Goal: Find specific page/section: Find specific page/section

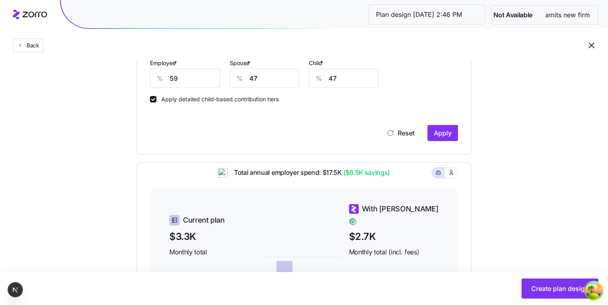
scroll to position [321, 0]
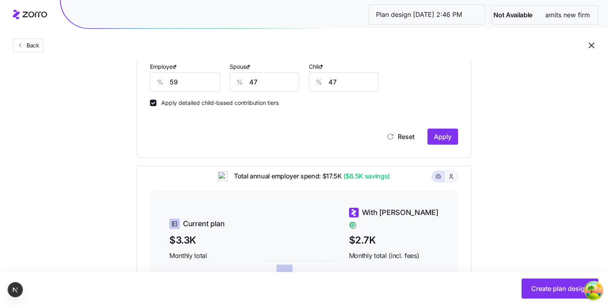
click at [451, 181] on icon "button" at bounding box center [451, 177] width 6 height 8
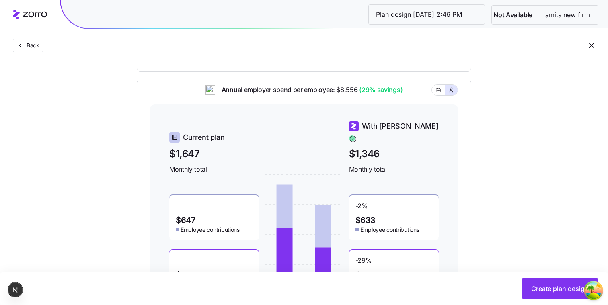
scroll to position [407, 0]
click at [437, 94] on icon "button" at bounding box center [439, 91] width 6 height 10
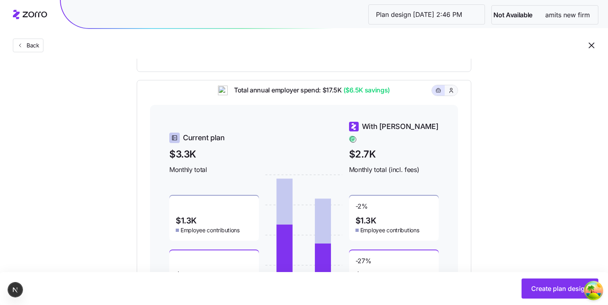
click at [457, 96] on button "button" at bounding box center [451, 90] width 13 height 10
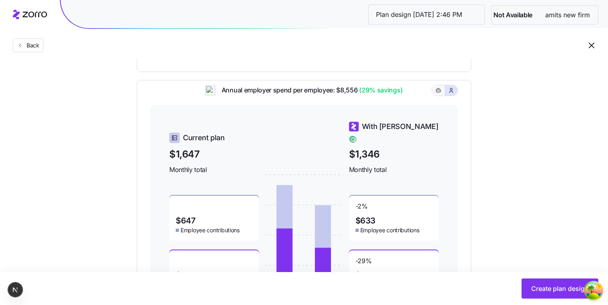
click at [441, 94] on button "button" at bounding box center [438, 90] width 6 height 6
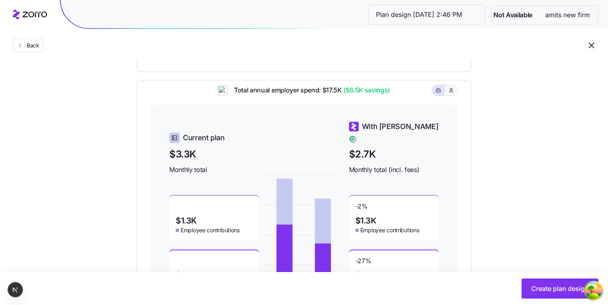
click at [454, 96] on button "button" at bounding box center [451, 90] width 13 height 10
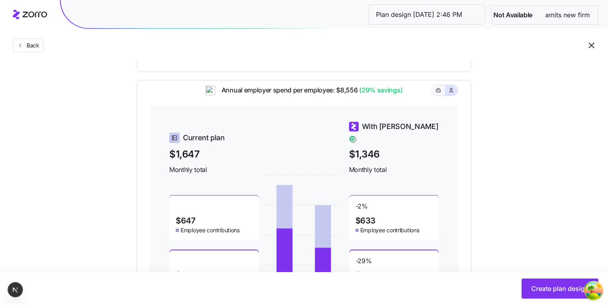
click at [440, 96] on button "button" at bounding box center [438, 90] width 13 height 10
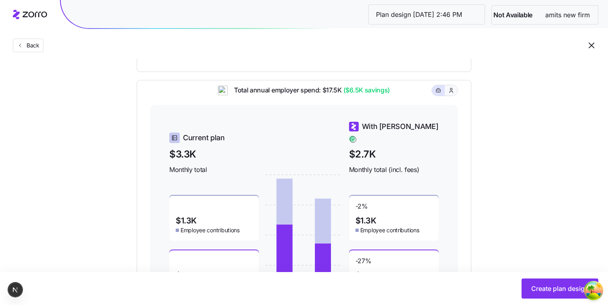
click at [452, 96] on button "button" at bounding box center [451, 90] width 13 height 10
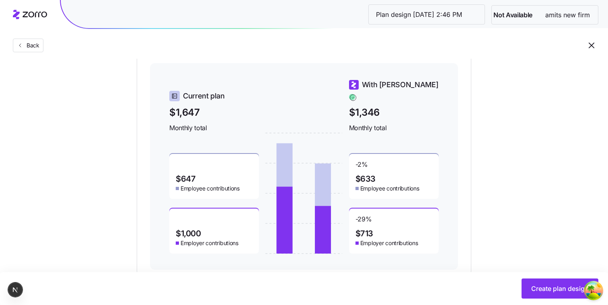
scroll to position [436, 0]
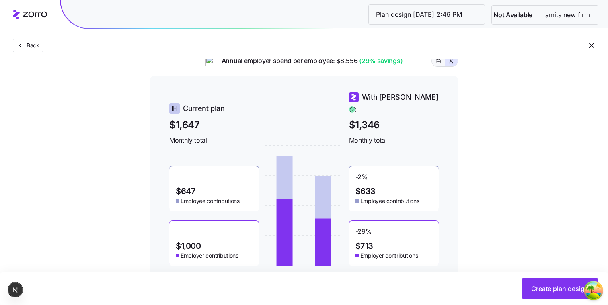
click at [435, 66] on button "button" at bounding box center [438, 61] width 13 height 10
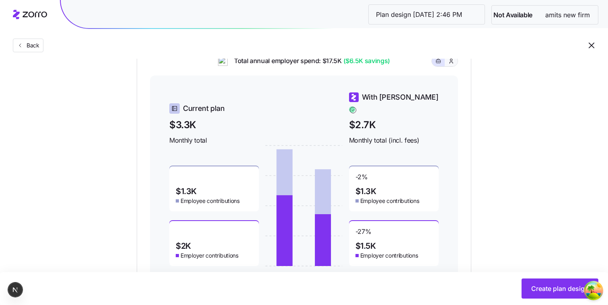
click at [452, 66] on button "button" at bounding box center [451, 61] width 13 height 10
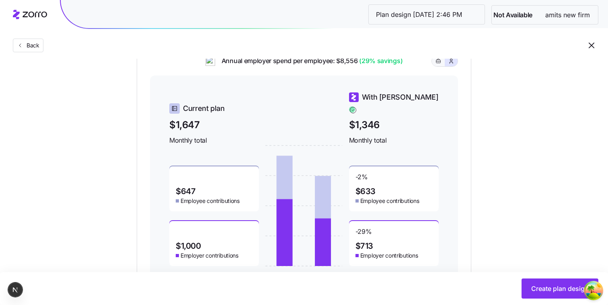
click at [437, 66] on icon "button" at bounding box center [439, 61] width 6 height 10
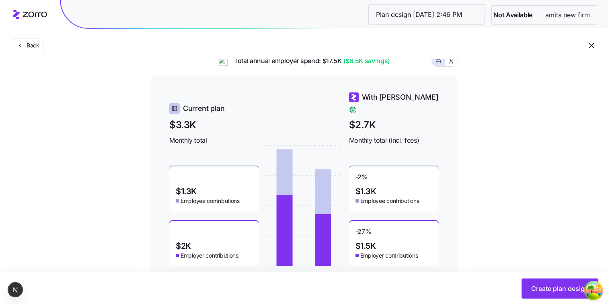
click at [459, 67] on div "Total annual employer spend: $17.5K ($6.5K savings) Current plan $3.3K Monthly …" at bounding box center [304, 169] width 335 height 237
click at [455, 66] on button "button" at bounding box center [451, 61] width 13 height 10
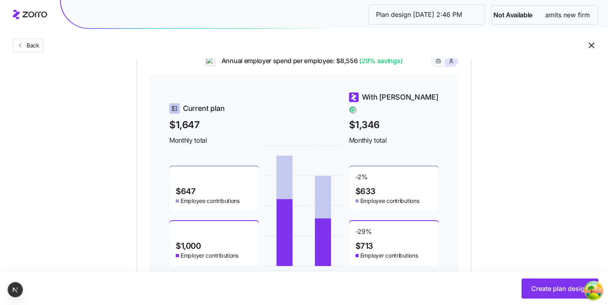
click at [439, 66] on icon "button" at bounding box center [439, 61] width 6 height 10
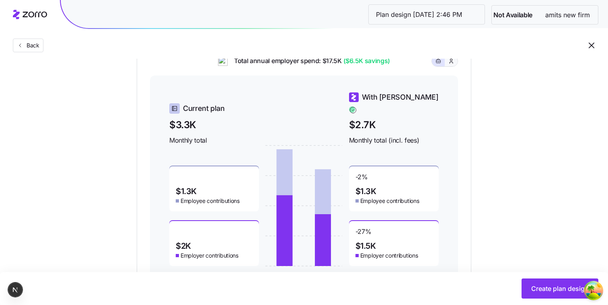
click at [448, 66] on button "button" at bounding box center [451, 61] width 13 height 10
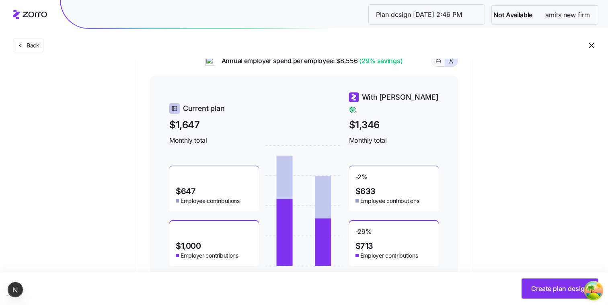
click at [438, 66] on icon "button" at bounding box center [439, 61] width 6 height 10
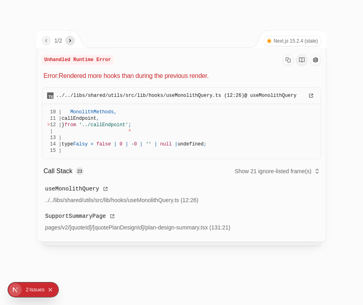
drag, startPoint x: 44, startPoint y: 68, endPoint x: 191, endPoint y: 156, distance: 170.5
click at [191, 156] on div "Unhandled Runtime Error Error: Rendered more hooks than during the previous ren…" at bounding box center [181, 145] width 289 height 194
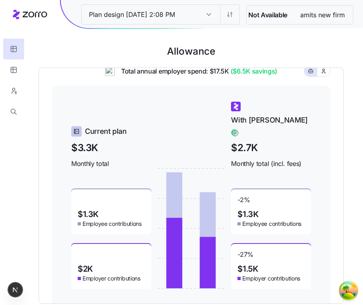
click at [324, 77] on div at bounding box center [317, 71] width 27 height 11
click at [325, 75] on icon "button" at bounding box center [323, 71] width 6 height 8
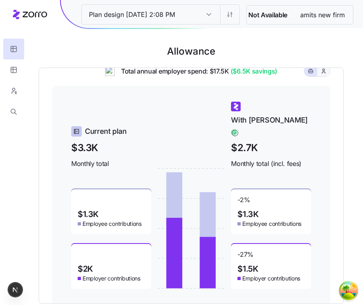
click at [325, 75] on icon "button" at bounding box center [323, 71] width 6 height 8
click at [318, 76] on button "button" at bounding box center [323, 71] width 13 height 10
click at [323, 75] on icon "button" at bounding box center [323, 71] width 6 height 8
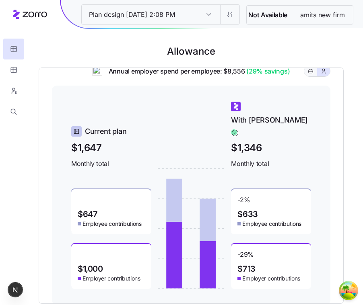
click at [309, 76] on icon "button" at bounding box center [311, 71] width 6 height 10
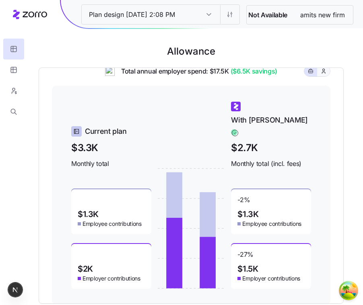
click at [329, 76] on button "button" at bounding box center [323, 71] width 13 height 10
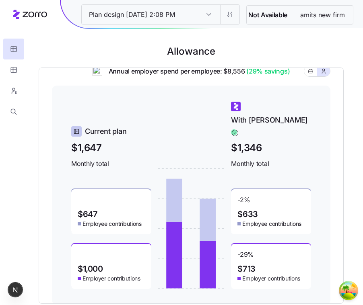
click at [303, 81] on div "Annual employer spend per employee: $8,556 (29% savings)" at bounding box center [191, 76] width 278 height 20
click at [306, 76] on button "button" at bounding box center [310, 71] width 13 height 10
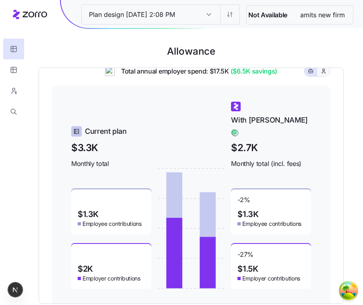
click at [323, 75] on icon "button" at bounding box center [323, 71] width 6 height 8
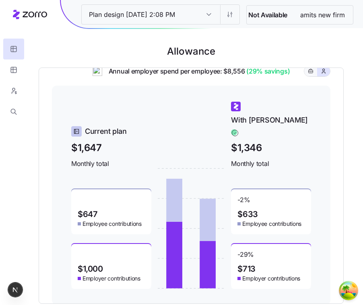
click at [314, 76] on button "button" at bounding box center [310, 71] width 13 height 10
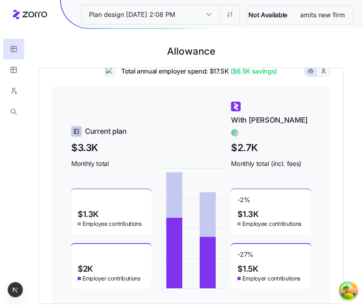
click at [328, 76] on button "button" at bounding box center [323, 71] width 13 height 10
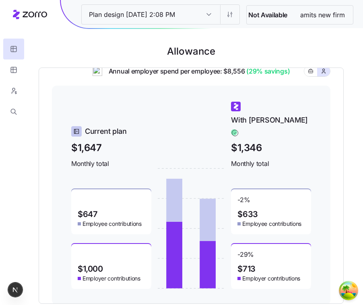
click at [303, 80] on div "Annual employer spend per employee: $8,556 (29% savings)" at bounding box center [191, 76] width 278 height 20
click at [310, 76] on icon "button" at bounding box center [311, 71] width 6 height 10
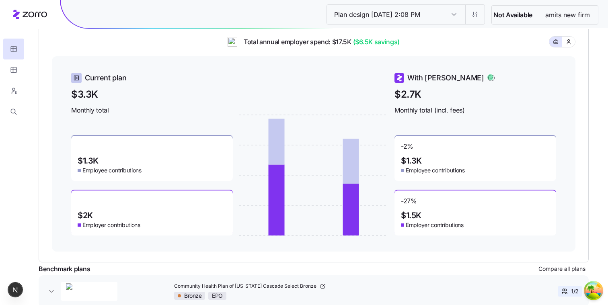
scroll to position [57, 0]
